Goal: Information Seeking & Learning: Learn about a topic

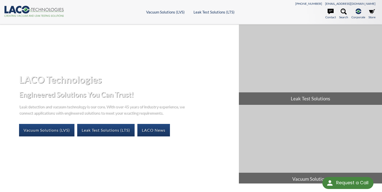
click at [298, 17] on ul "Contact Search .st-0{fill:#193661;} .st-1{fill:url(#SVGID_1_a);} Corporate LACO…" at bounding box center [330, 15] width 93 height 13
click at [277, 13] on ul "Vacuum Solutions (LVS) Products Frontier TVAC Systems Vacuum [PERSON_NAME] Vacu…" at bounding box center [190, 12] width 187 height 5
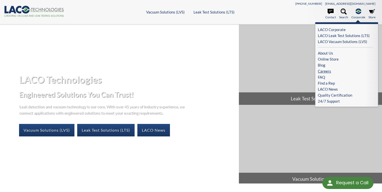
click at [327, 72] on link "Careers" at bounding box center [344, 71] width 55 height 6
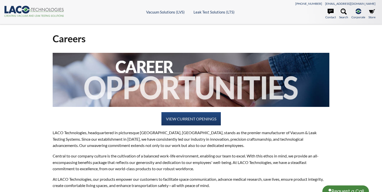
select select "Language Translate Widget"
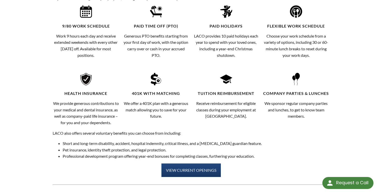
scroll to position [240, 0]
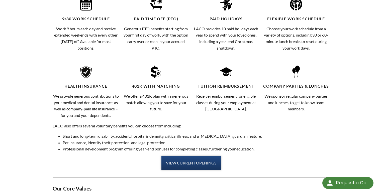
click at [185, 162] on link "VIEW CURRENT OPENINGS" at bounding box center [190, 163] width 59 height 14
